Goal: Task Accomplishment & Management: Manage account settings

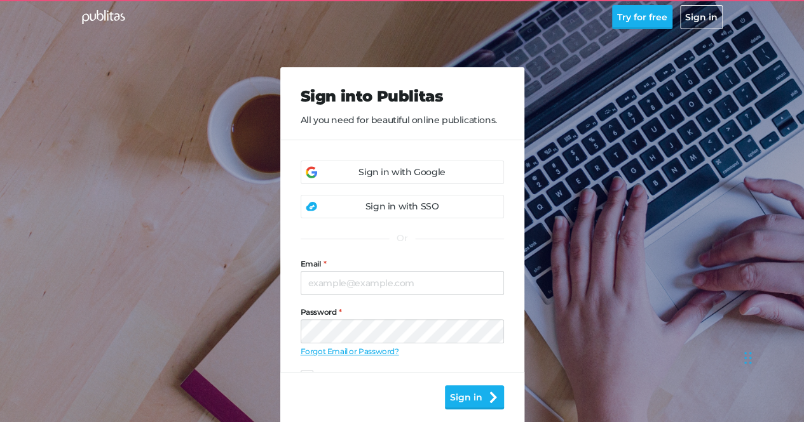
click at [220, 179] on div "Sign into Publitas All you need for beautiful online publications. Sign in with…" at bounding box center [402, 249] width 650 height 499
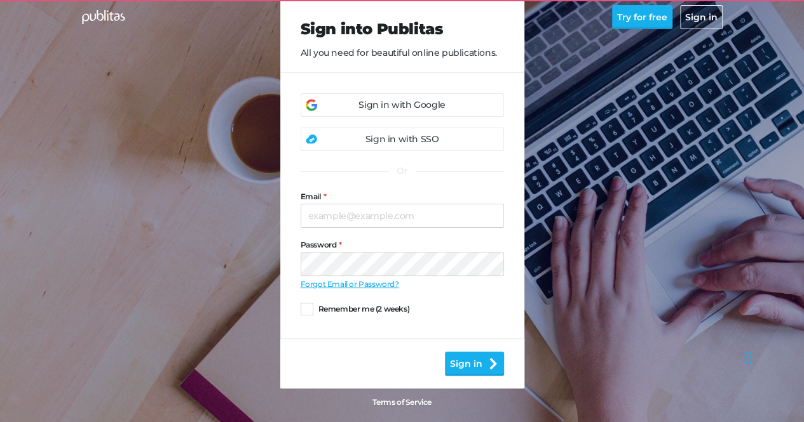
scroll to position [76, 0]
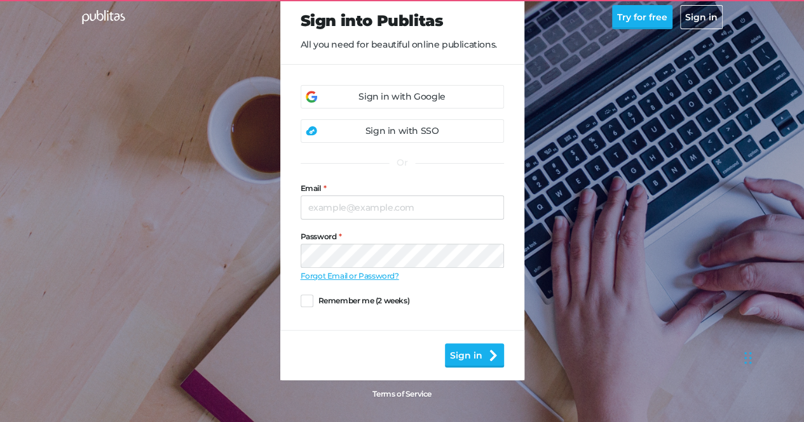
click at [300, 196] on div at bounding box center [300, 196] width 0 height 0
type input "mh714596@gmail.com"
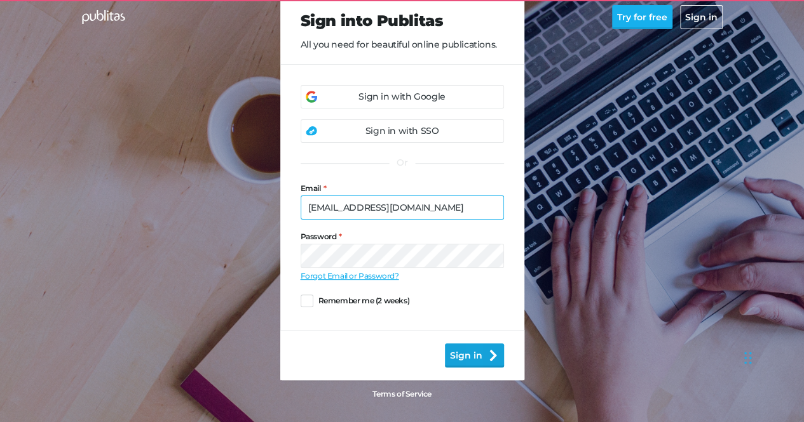
click at [466, 353] on button "Sign in" at bounding box center [474, 356] width 59 height 24
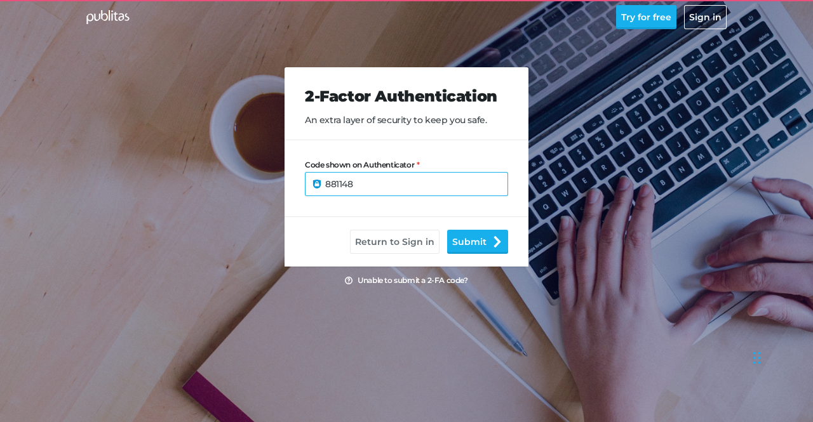
click at [447, 230] on button "Submit" at bounding box center [477, 242] width 61 height 24
drag, startPoint x: 395, startPoint y: 182, endPoint x: 229, endPoint y: 179, distance: 165.8
click at [229, 179] on div "2-Factor Authentication An extra layer of security to keep you safe. Code shown…" at bounding box center [406, 155] width 650 height 310
type input "071959"
click at [447, 230] on button "Submit" at bounding box center [477, 242] width 61 height 24
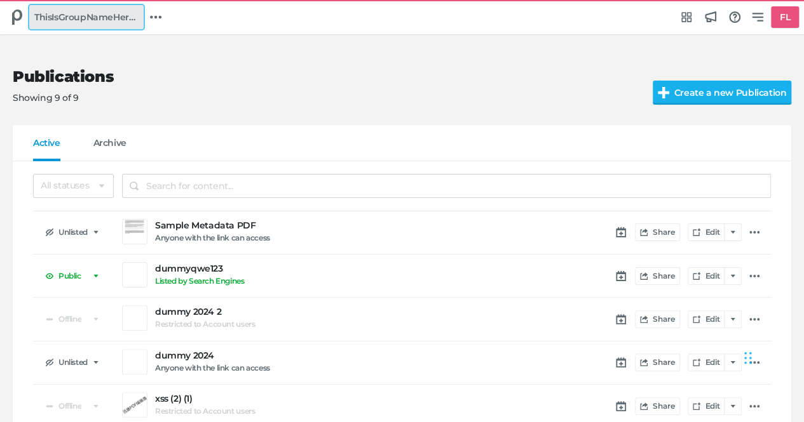
click at [117, 17] on span "ThisIsGroupNameHeree" at bounding box center [86, 17] width 104 height 14
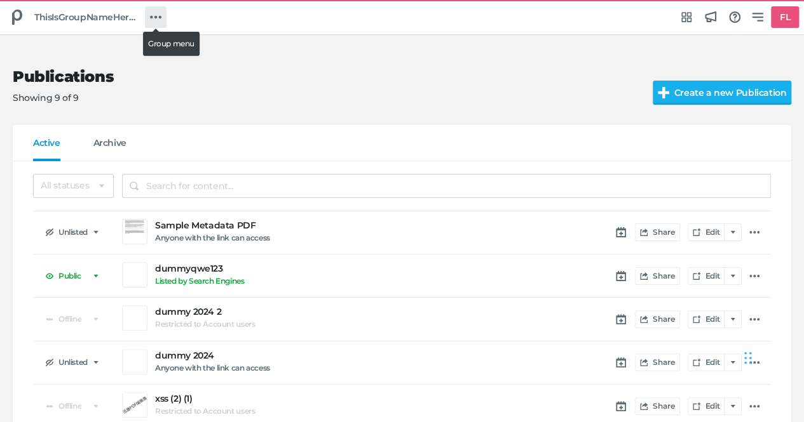
click at [158, 15] on icon at bounding box center [155, 16] width 11 height 11
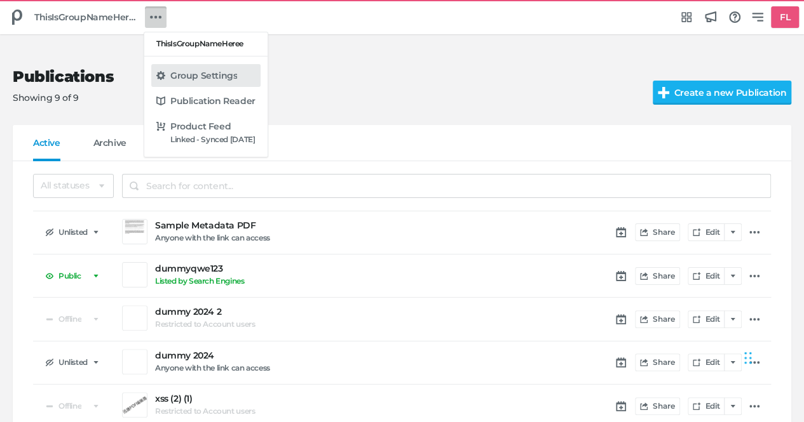
click at [208, 76] on h5 "Group Settings" at bounding box center [203, 76] width 67 height 11
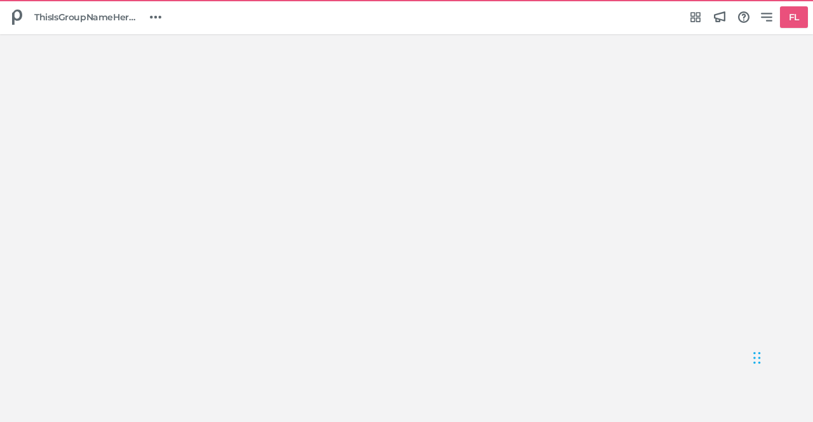
select select "Europe/Amsterdam"
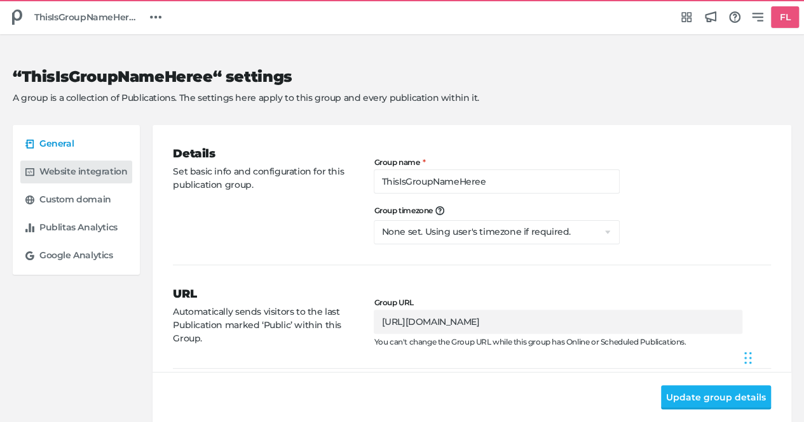
click at [91, 175] on h5 "Website integration" at bounding box center [83, 171] width 88 height 11
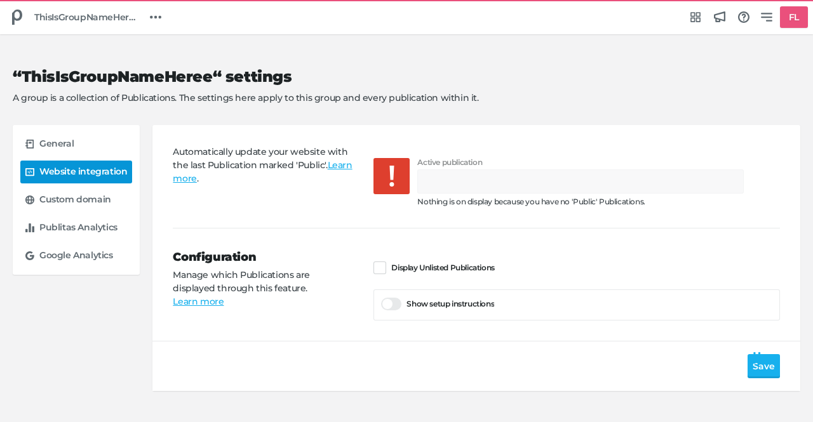
type input "Luma-Catalog-Demo"
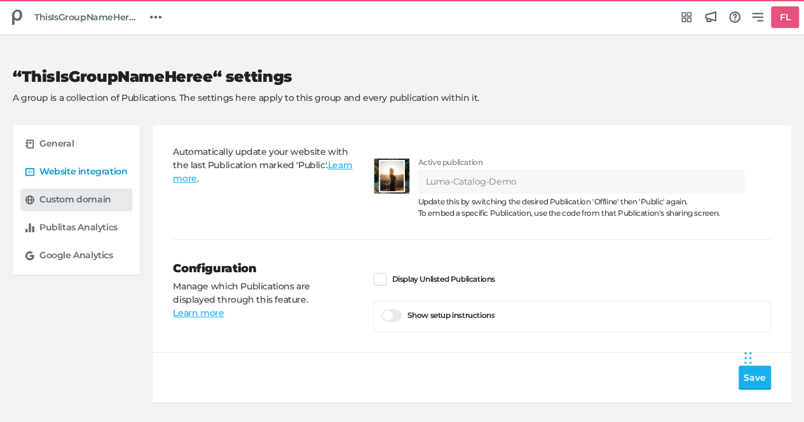
click at [94, 205] on h5 "Custom domain" at bounding box center [75, 199] width 72 height 11
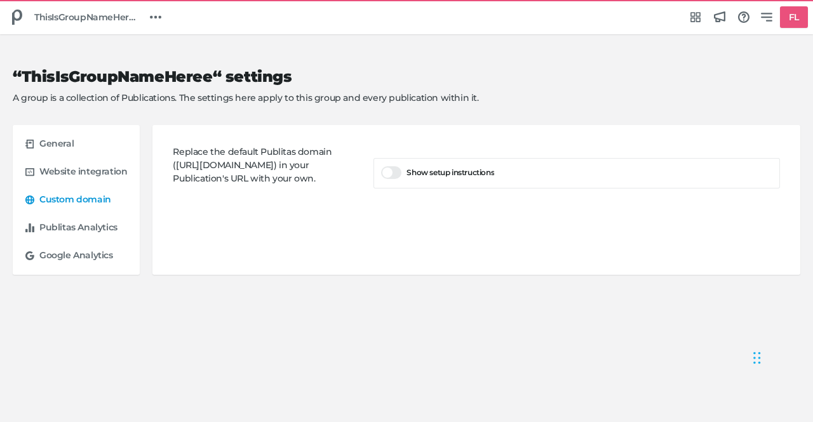
click at [258, 245] on div "Replace the default Publitas domain (https://view.publitas.com/) in your Public…" at bounding box center [476, 200] width 648 height 150
click at [120, 227] on div "Publitas Analytics" at bounding box center [83, 228] width 88 height 13
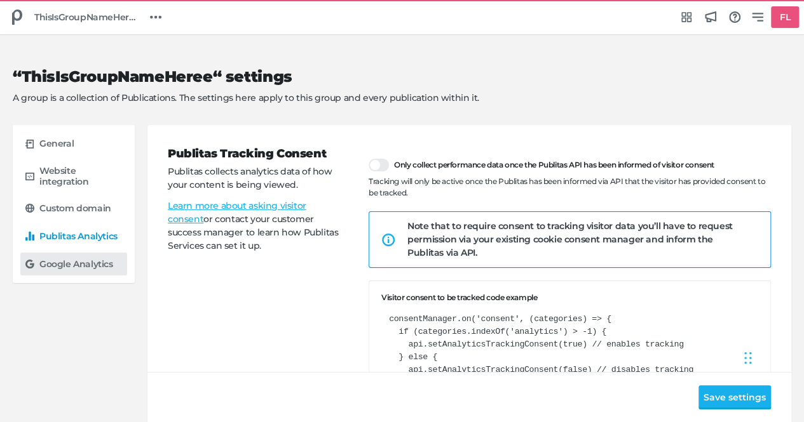
click at [85, 269] on h5 "Google Analytics" at bounding box center [76, 264] width 74 height 11
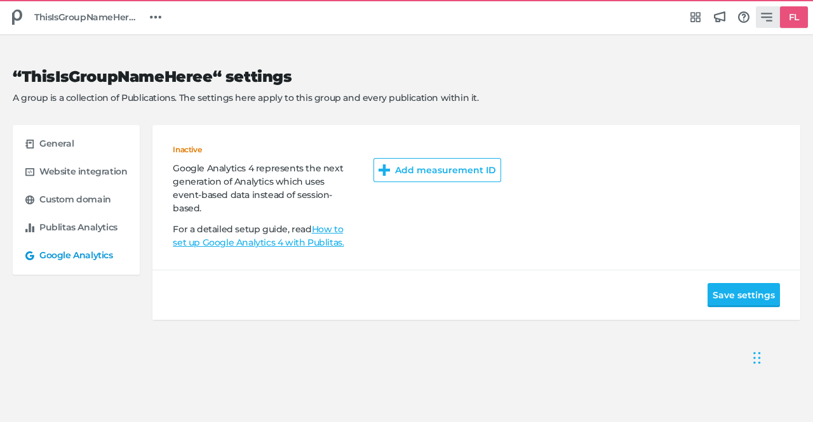
click at [784, 16] on h5 "FL" at bounding box center [794, 17] width 20 height 21
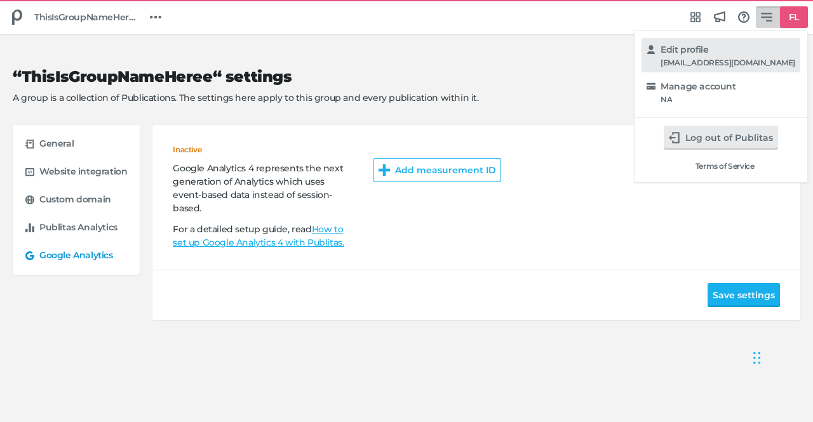
click at [708, 47] on h5 "Edit profile" at bounding box center [685, 49] width 48 height 11
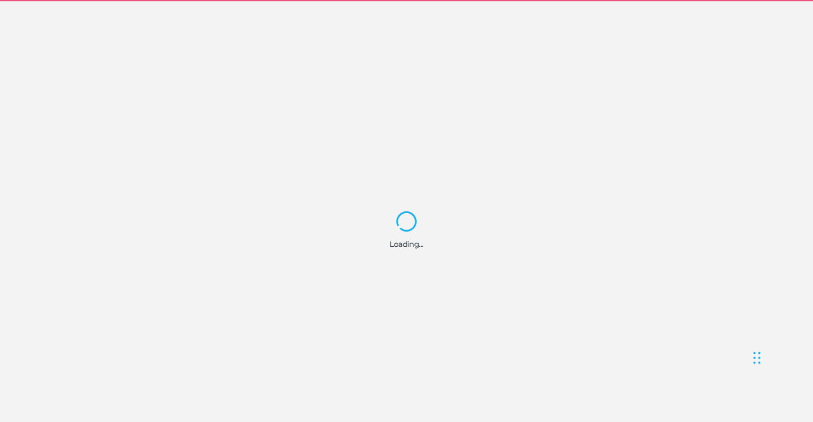
select select "Europe/Amsterdam"
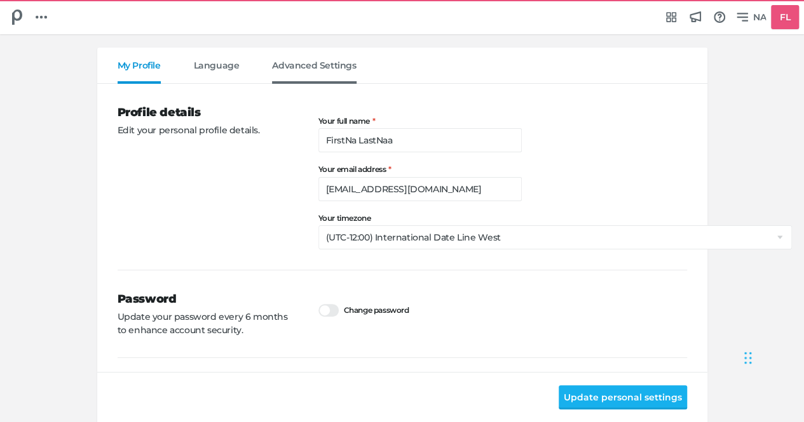
click at [306, 74] on span "Advanced Settings" at bounding box center [314, 72] width 84 height 24
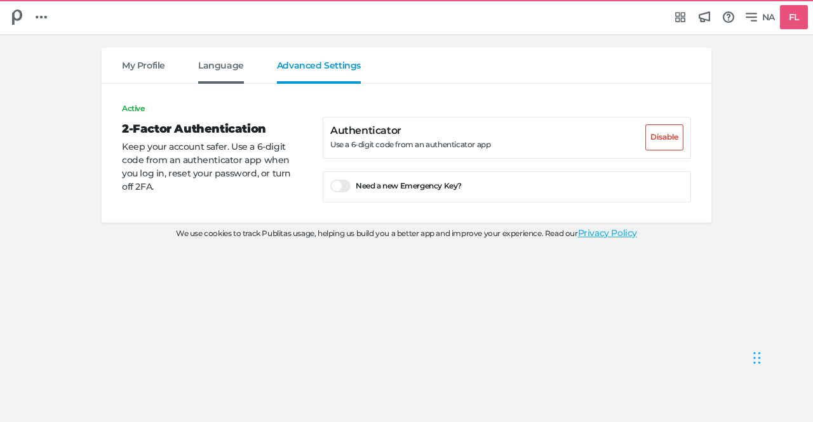
click at [238, 70] on span "Language" at bounding box center [221, 72] width 46 height 24
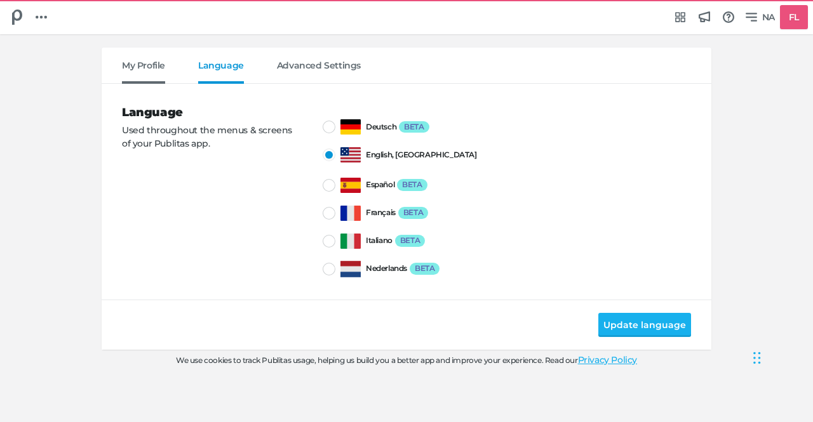
click at [140, 63] on span "My Profile" at bounding box center [143, 72] width 43 height 24
select select "Europe/Amsterdam"
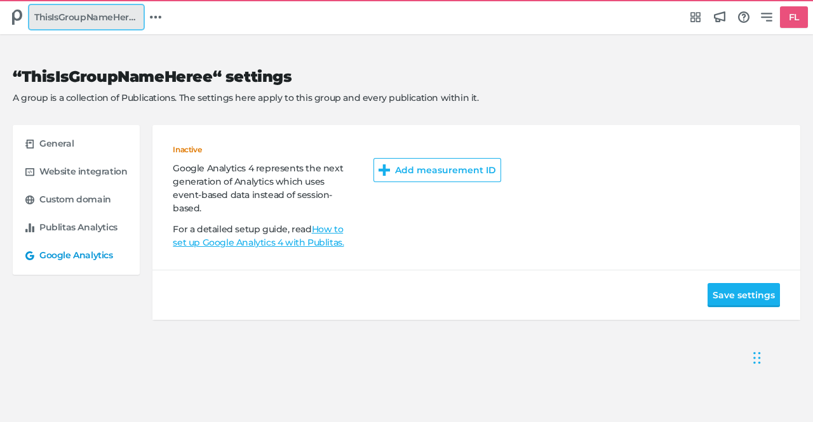
click at [113, 14] on span "ThisIsGroupNameHeree" at bounding box center [86, 17] width 104 height 14
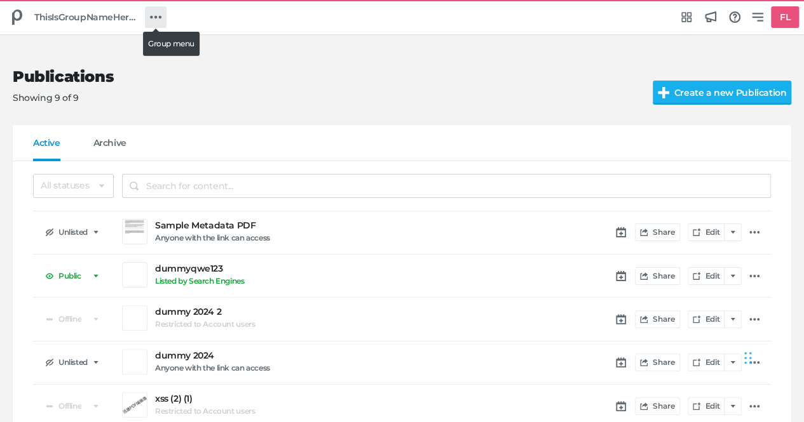
click at [161, 20] on link at bounding box center [156, 17] width 22 height 22
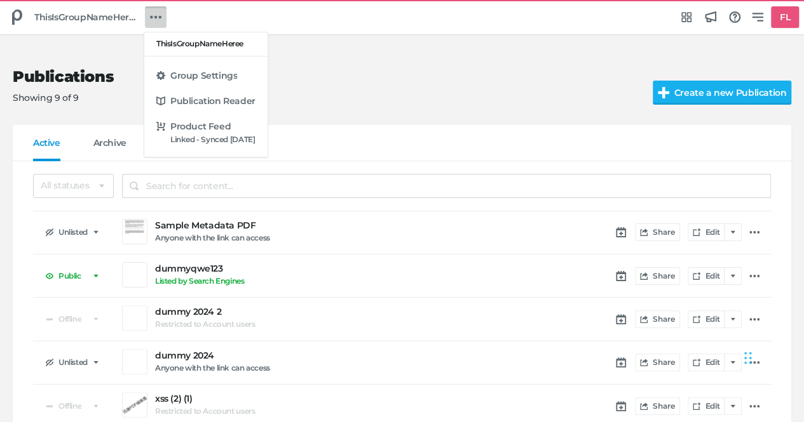
click at [86, 69] on div "ThisIsGroupNameHeree Group Settings Publication Reader Product Feed Linked - Sy…" at bounding box center [402, 211] width 804 height 422
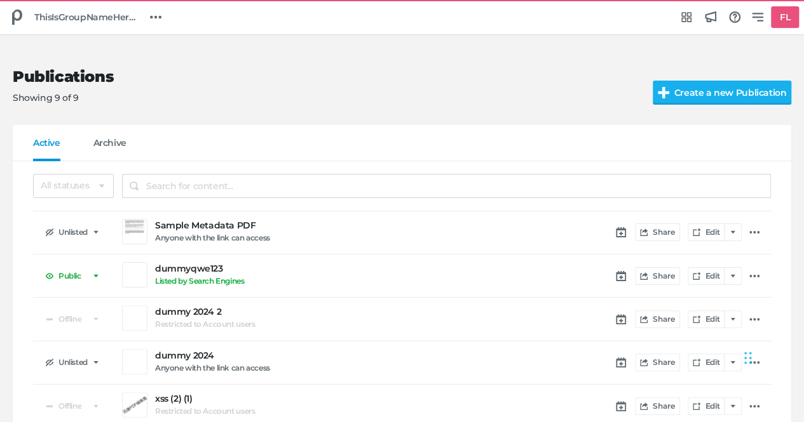
drag, startPoint x: 169, startPoint y: 313, endPoint x: 313, endPoint y: 146, distance: 219.8
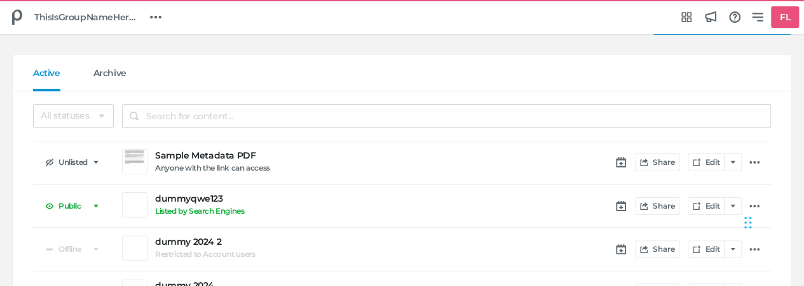
scroll to position [76, 0]
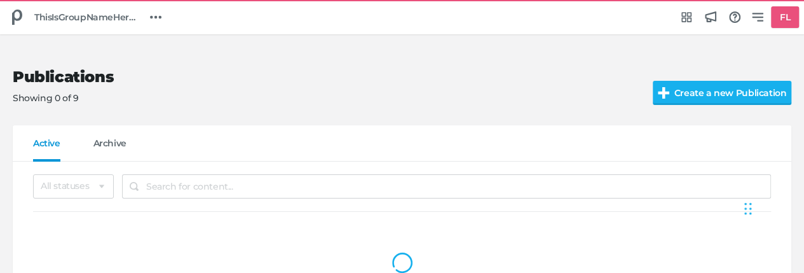
scroll to position [77, 0]
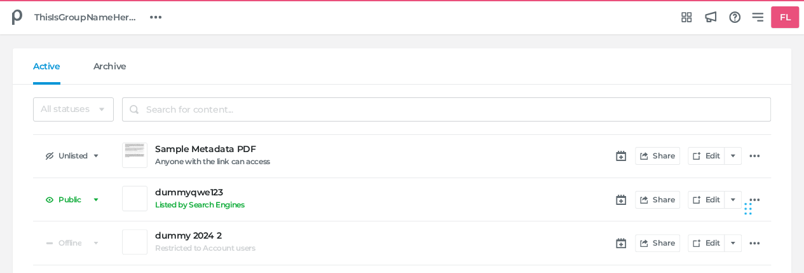
click at [230, 145] on h5 "Sample Metadata PDF" at bounding box center [305, 149] width 301 height 11
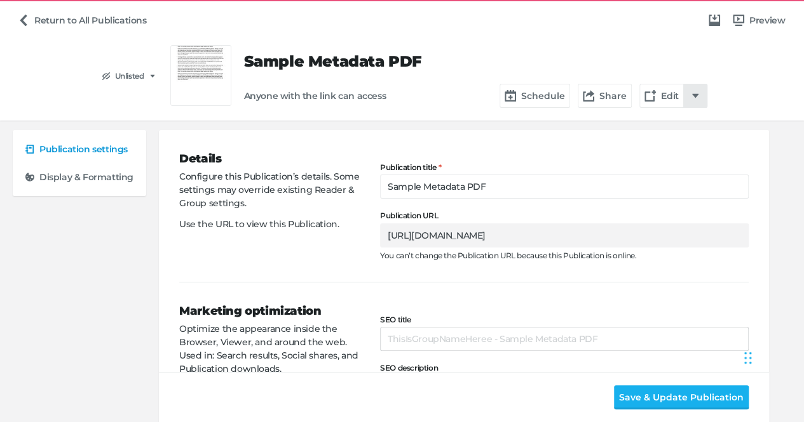
click at [688, 97] on button "button" at bounding box center [695, 96] width 24 height 24
click at [398, 149] on div "Replace PDF Edit Publication" at bounding box center [402, 211] width 804 height 422
click at [29, 22] on link "Return to All Publications" at bounding box center [82, 20] width 139 height 24
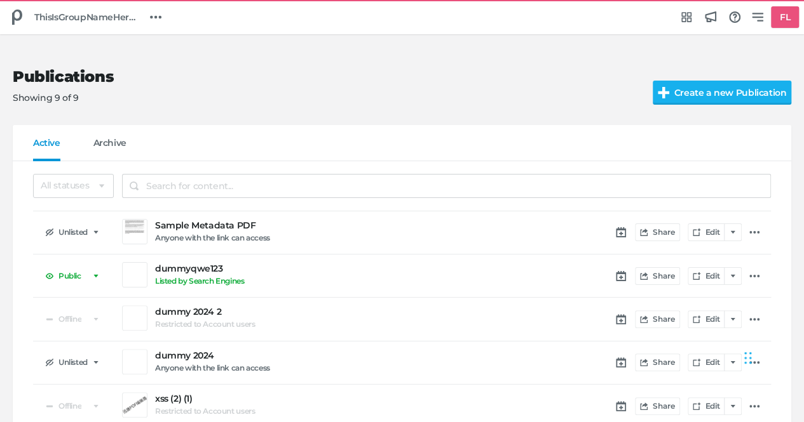
scroll to position [77, 0]
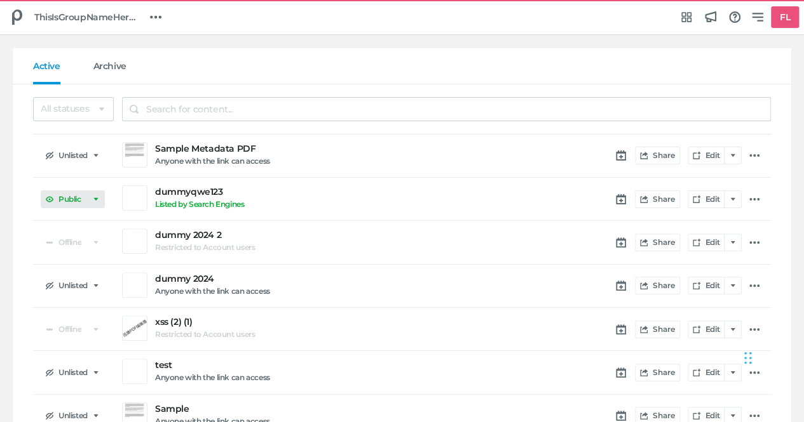
click at [94, 196] on icon at bounding box center [96, 200] width 8 height 8
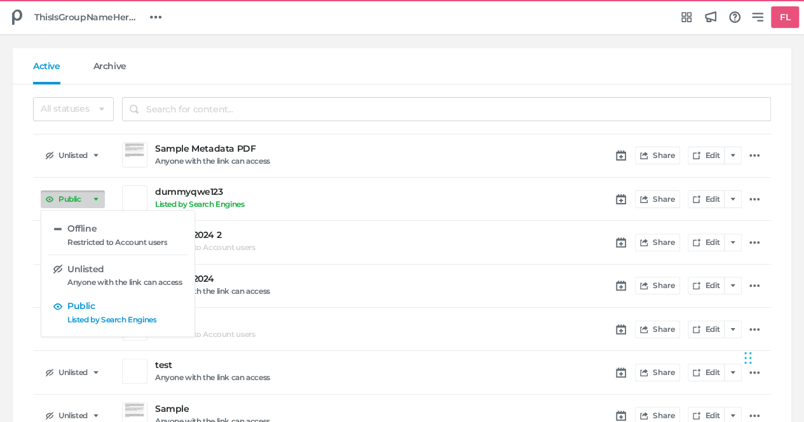
click at [0, 236] on div "Offline Restricted to Account users Unlisted Anyone with the link can access Pu…" at bounding box center [402, 211] width 804 height 422
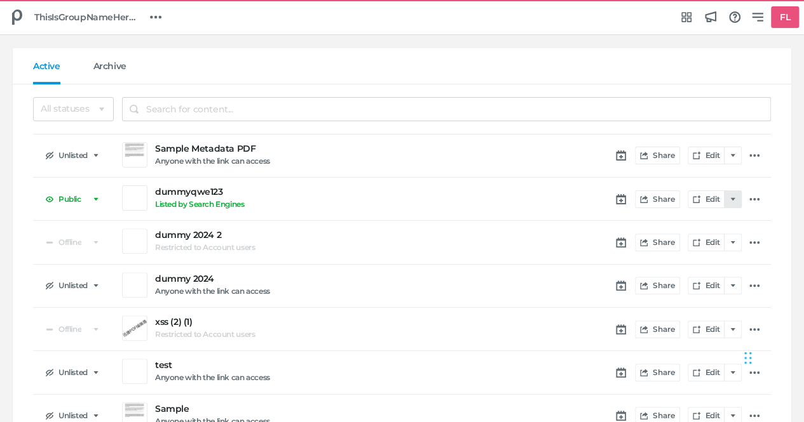
click at [732, 197] on icon "button" at bounding box center [733, 200] width 8 height 8
click at [786, 201] on div "Edit Publication Replace PDF" at bounding box center [402, 211] width 804 height 422
click at [753, 198] on icon at bounding box center [754, 199] width 10 height 3
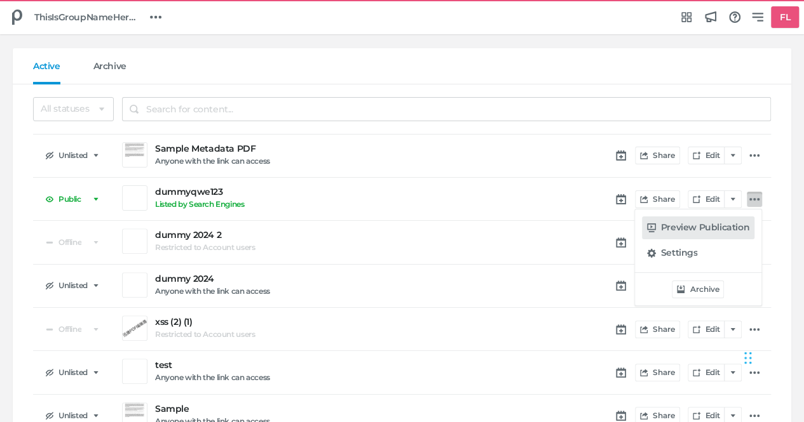
click at [729, 224] on h5 "Preview Publication" at bounding box center [705, 227] width 88 height 11
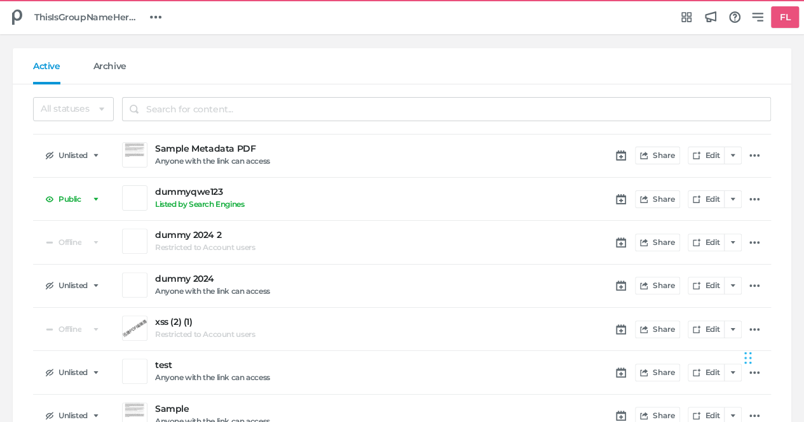
click at [6, 170] on div "Publications Showing 9 of 9 Create a new Publication Active Archive All statuse…" at bounding box center [402, 151] width 804 height 387
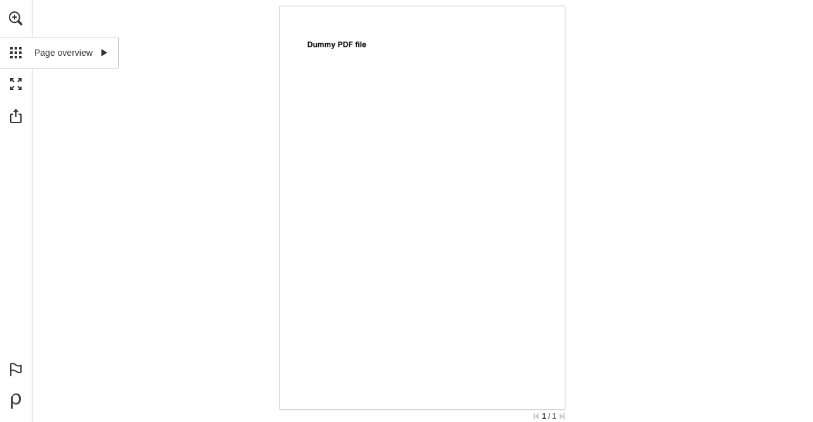
click at [8, 46] on link "Page overview" at bounding box center [59, 53] width 119 height 32
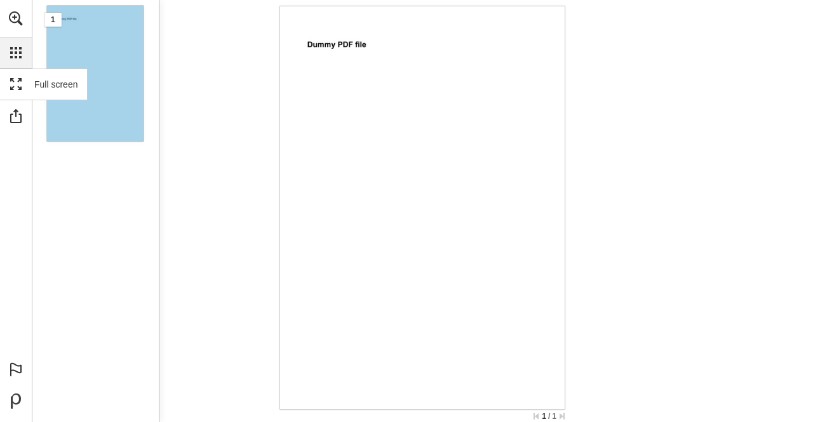
click at [13, 81] on link "Full screen Exit full screen" at bounding box center [44, 85] width 88 height 32
